Goal: Find specific page/section: Find specific page/section

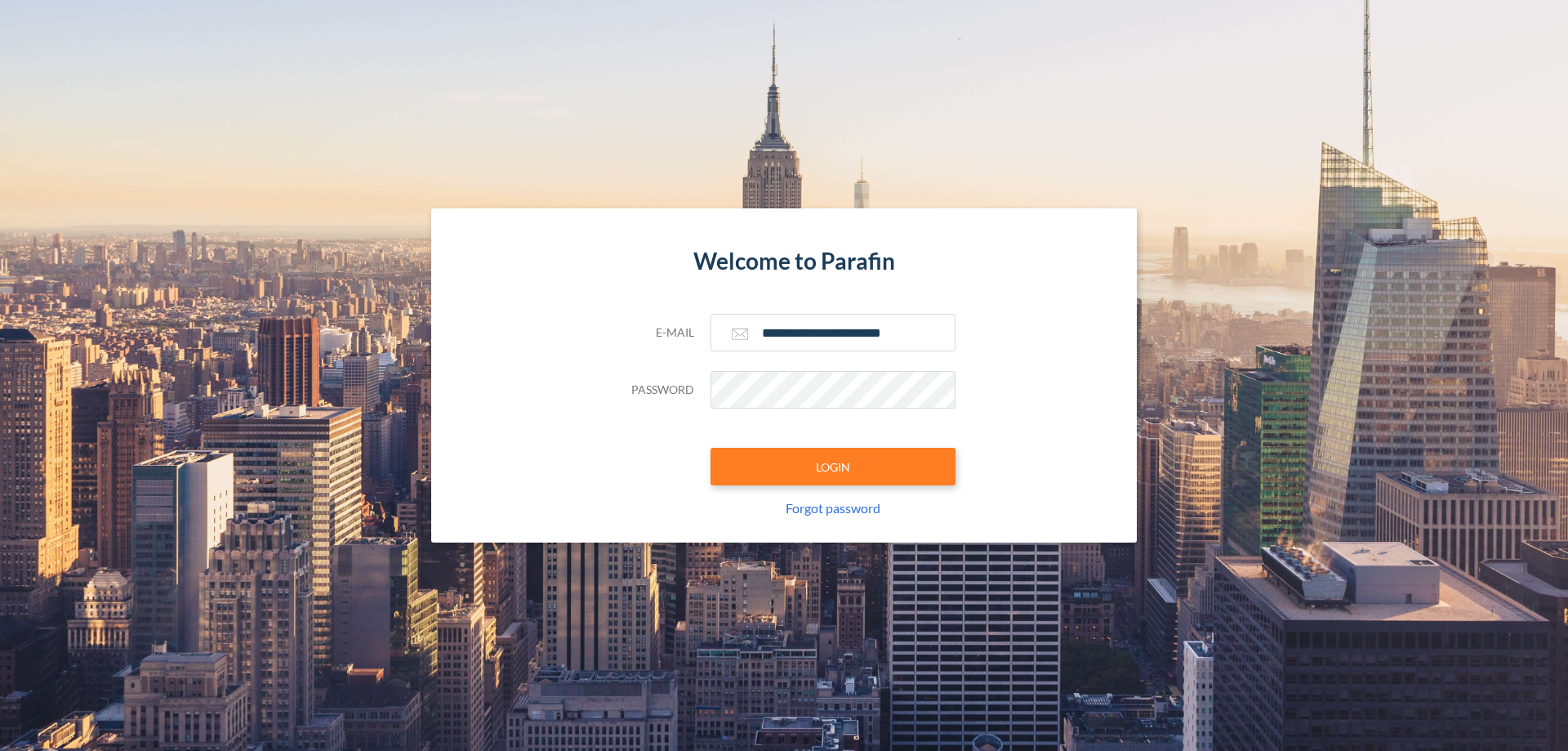
type input "**********"
click at [833, 466] on button "LOGIN" at bounding box center [832, 466] width 245 height 38
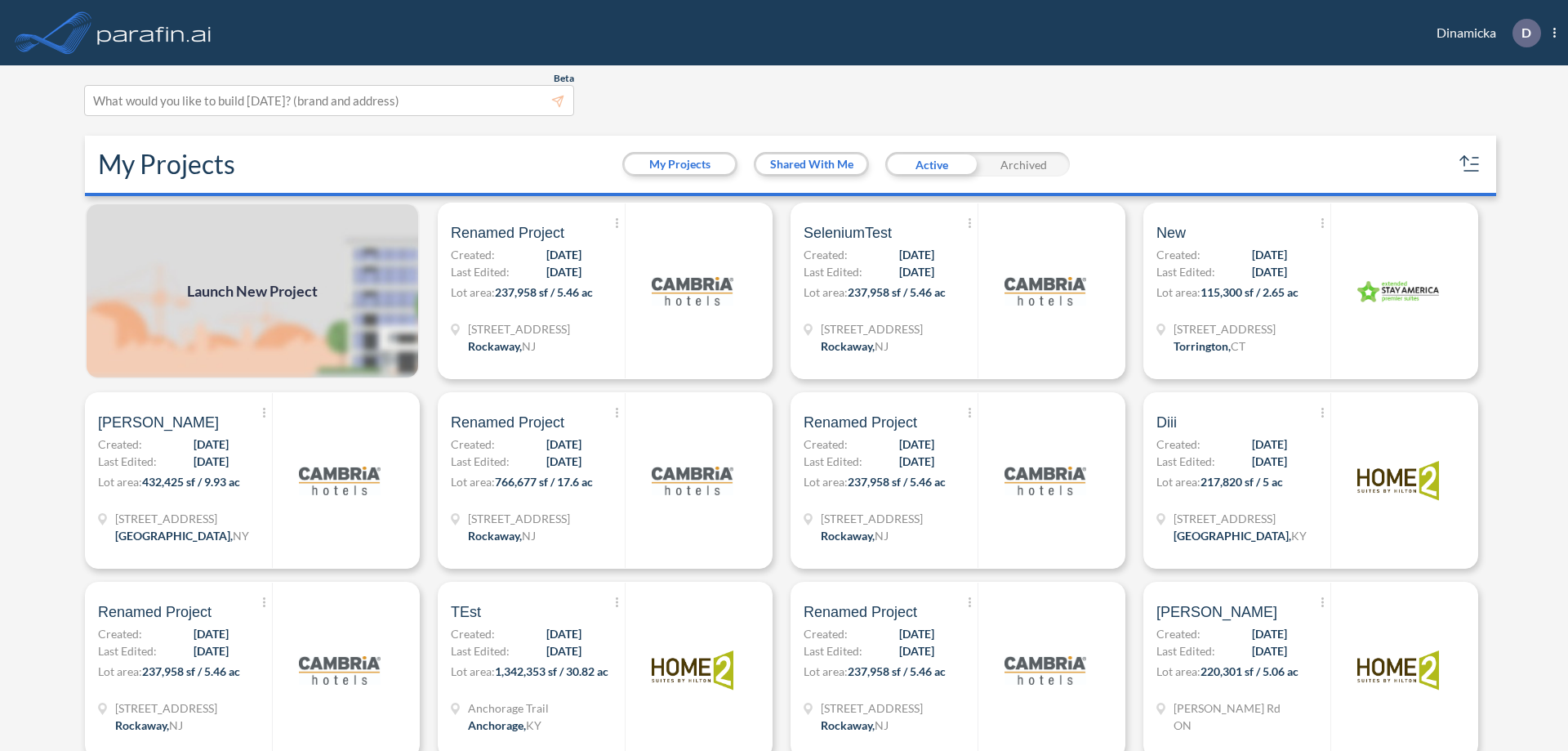
scroll to position [4, 0]
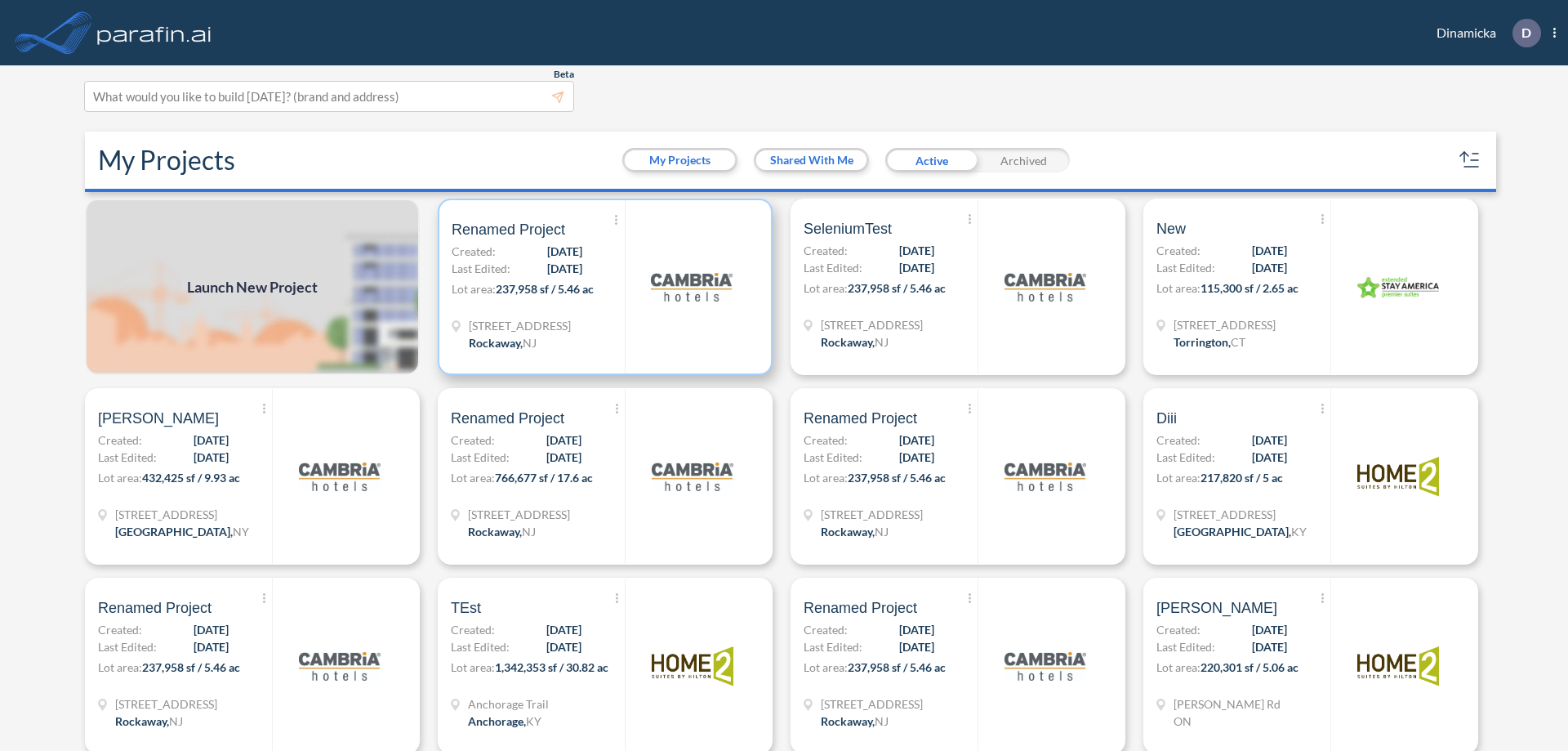
click at [601, 287] on p "Lot area: 237,958 sf / 5.46 ac" at bounding box center [539, 292] width 173 height 24
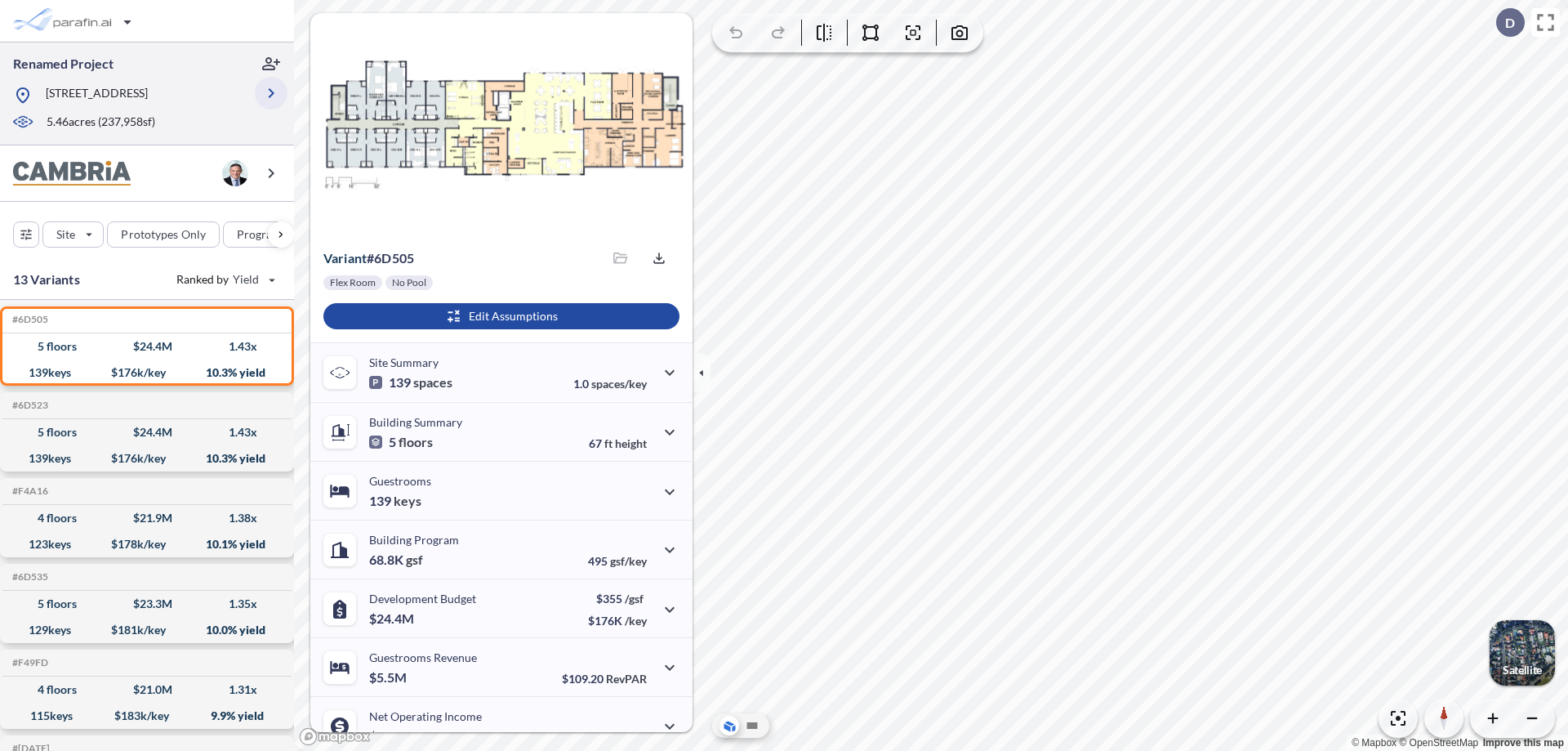
click at [271, 93] on icon "button" at bounding box center [271, 94] width 20 height 20
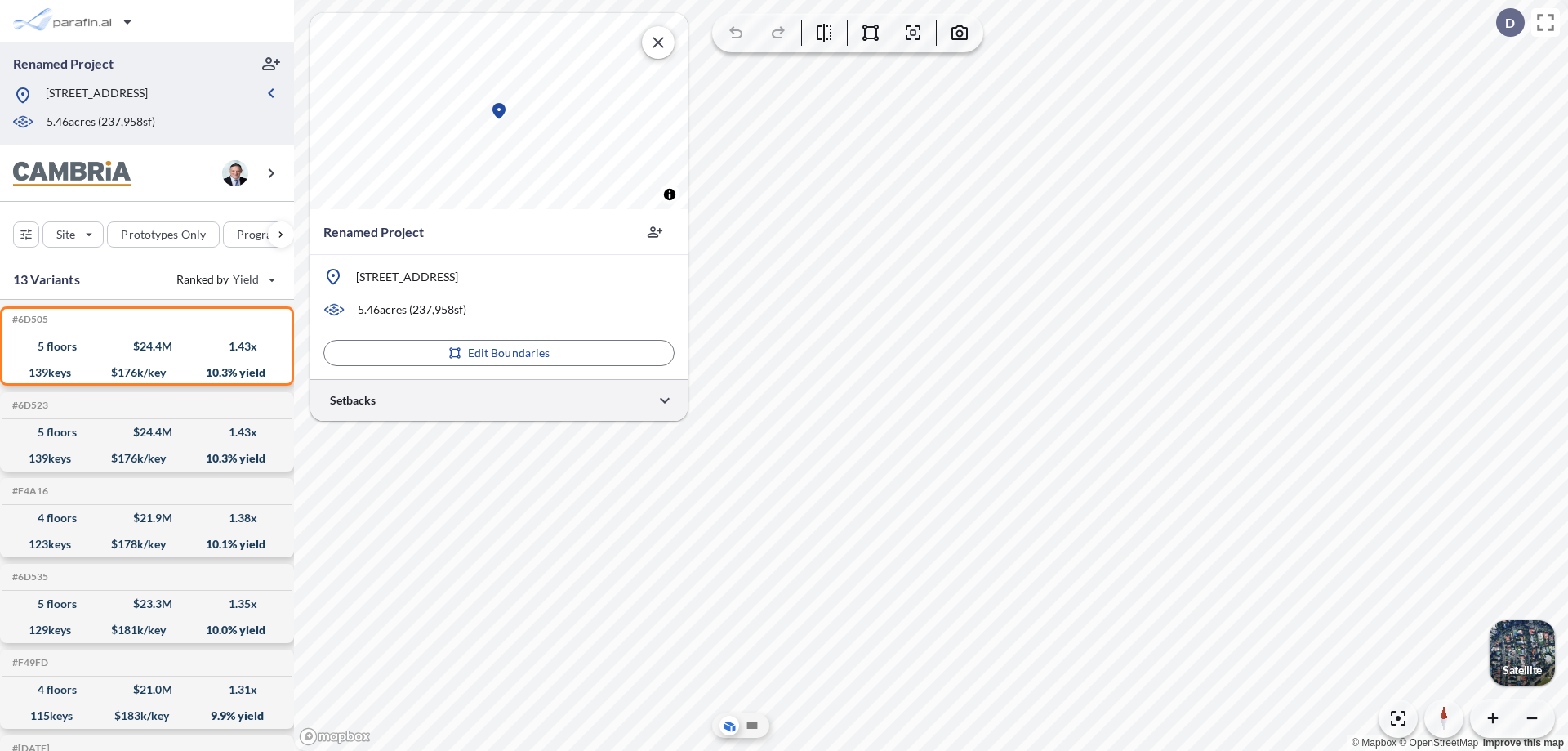
click at [499, 399] on div at bounding box center [499, 400] width 377 height 42
